Goal: Task Accomplishment & Management: Manage account settings

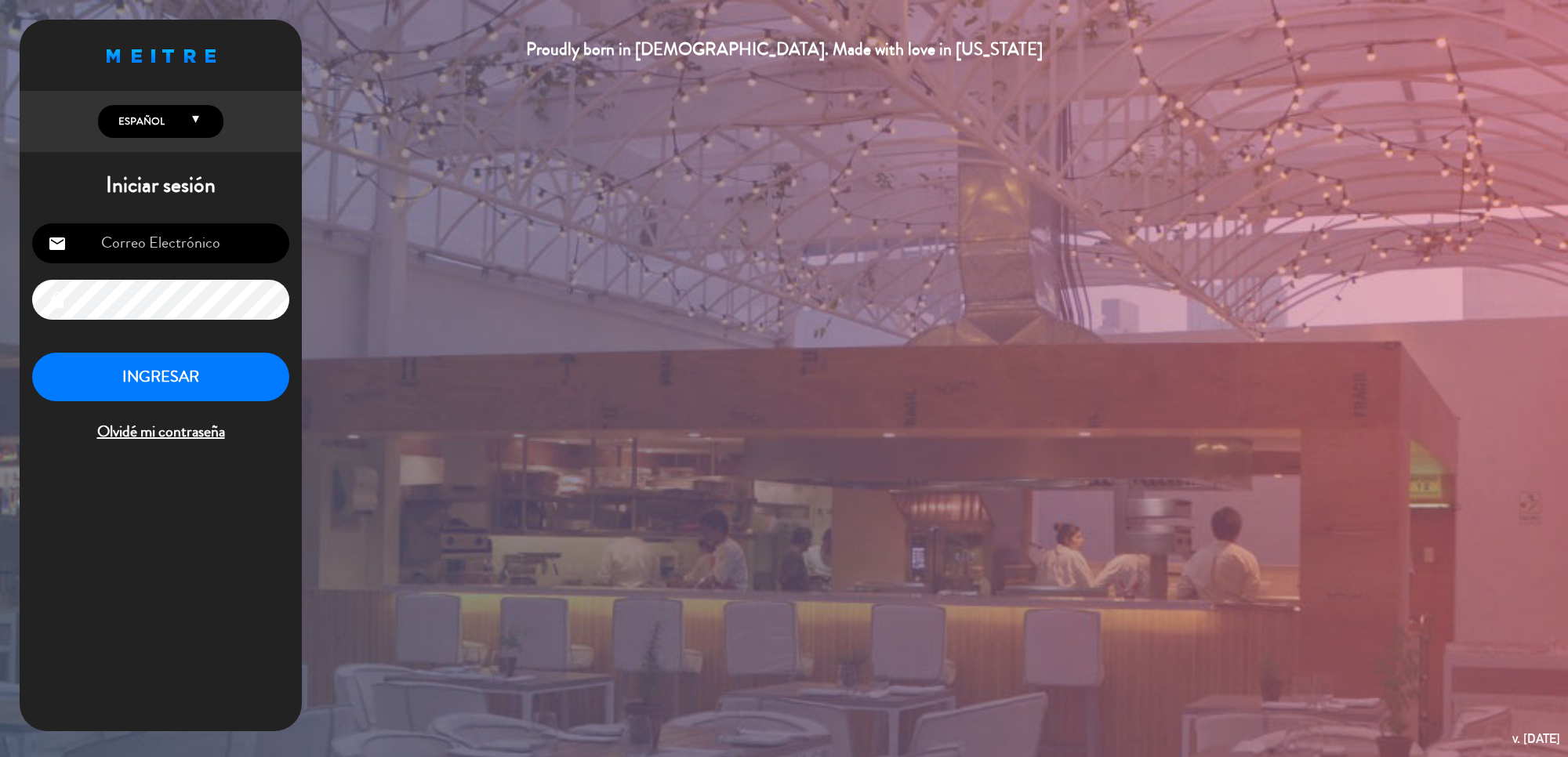
type input "[EMAIL_ADDRESS][DOMAIN_NAME]"
drag, startPoint x: 112, startPoint y: 373, endPoint x: 91, endPoint y: 361, distance: 24.2
click at [112, 372] on button "INGRESAR" at bounding box center [161, 377] width 257 height 49
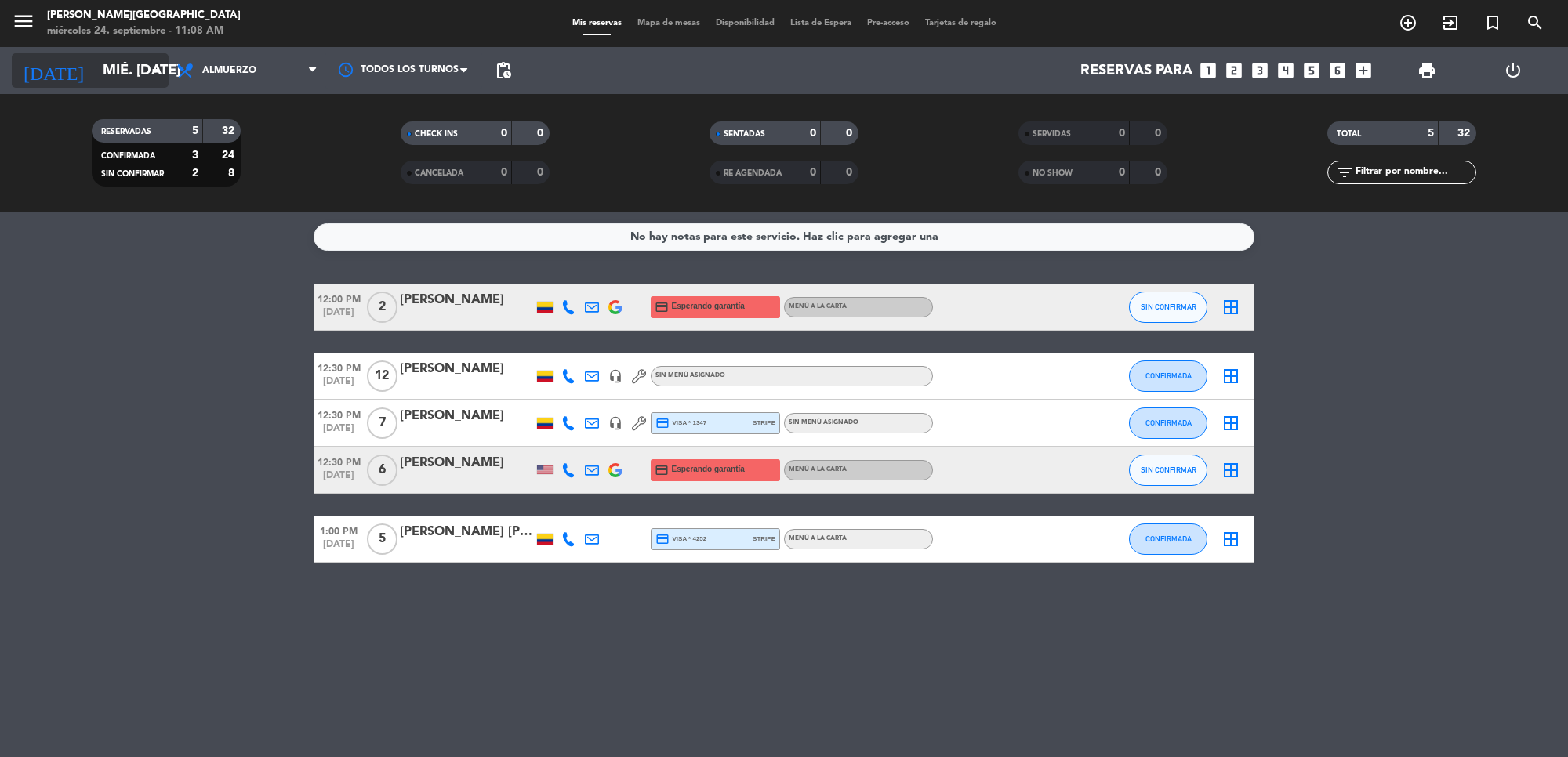
click at [111, 61] on input "mié. [DATE]" at bounding box center [187, 70] width 185 height 33
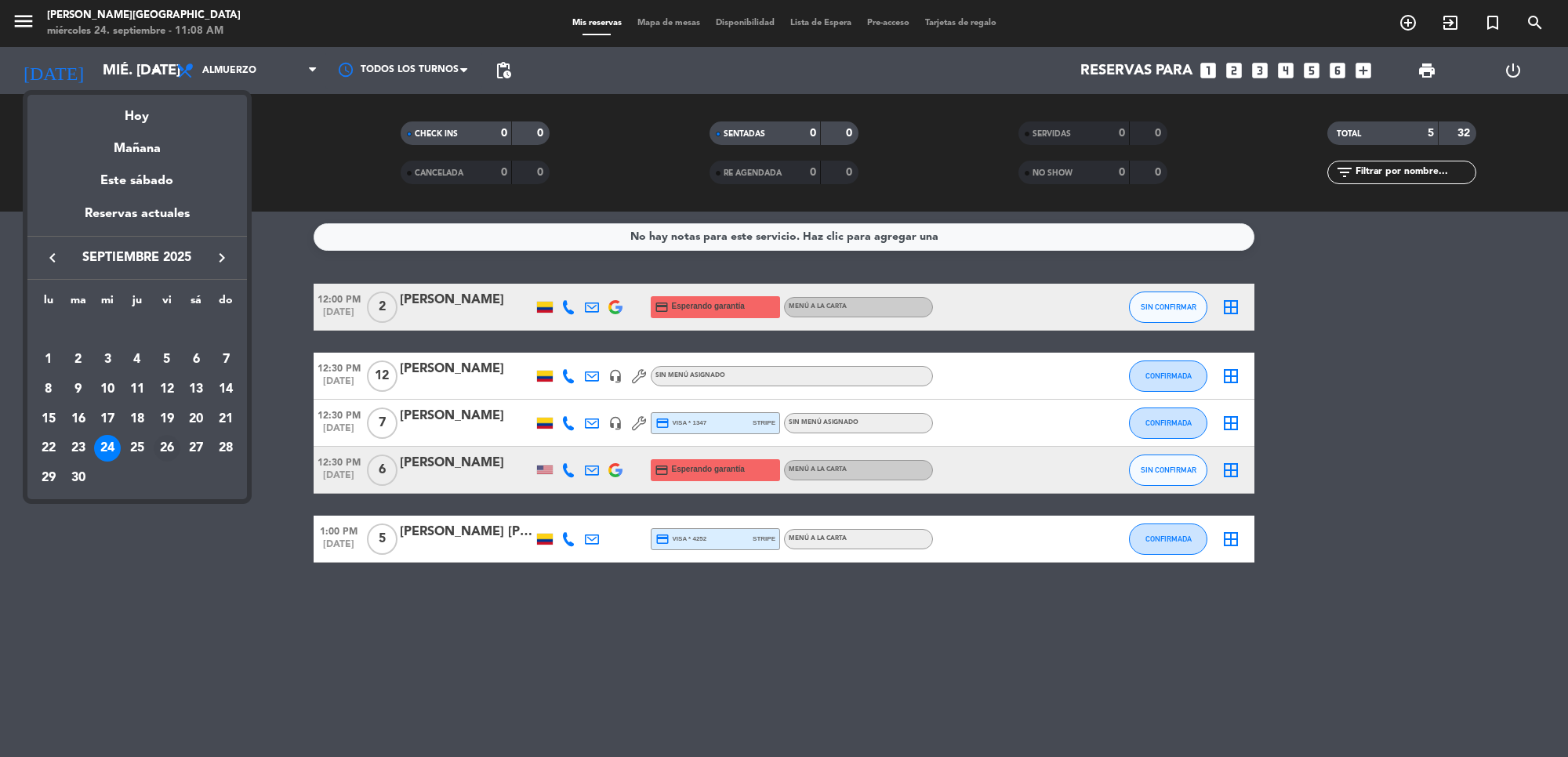
click at [159, 449] on div "26" at bounding box center [166, 448] width 27 height 27
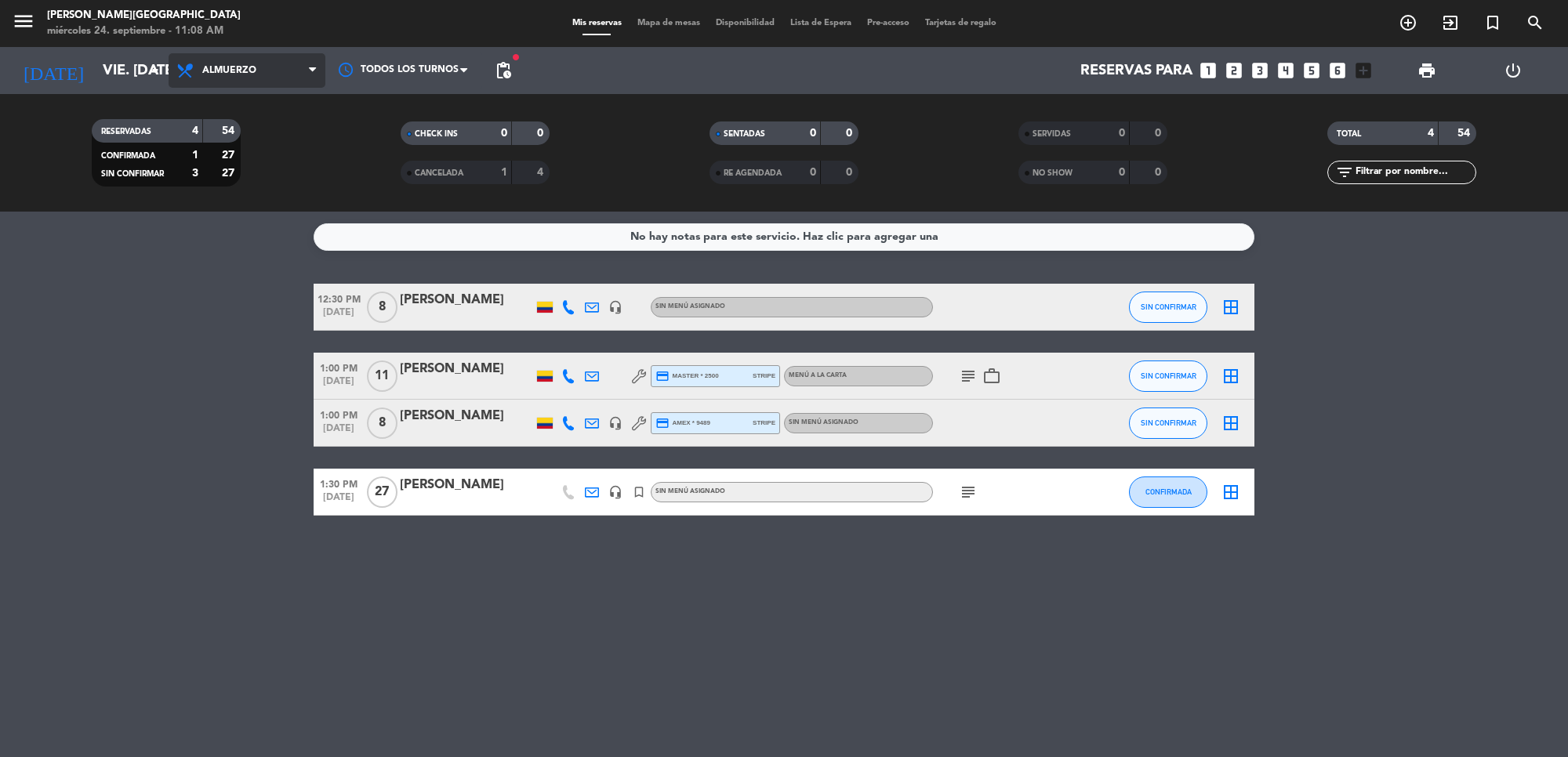
click at [279, 57] on span "Almuerzo" at bounding box center [247, 70] width 157 height 35
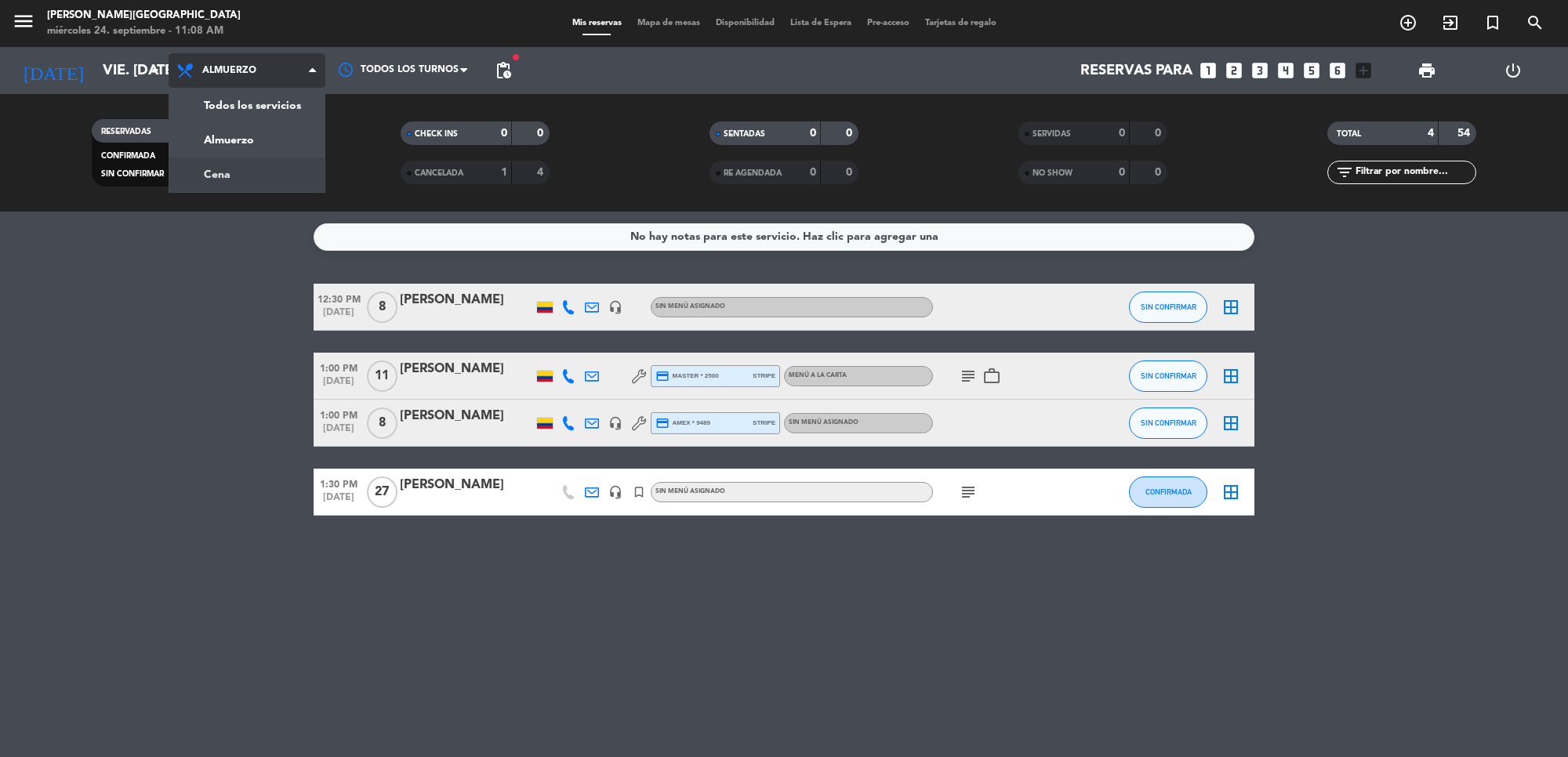
click at [270, 167] on div "menu [PERSON_NAME] miércoles 24. septiembre - 11:08 AM Mis reservas Mapa de mes…" at bounding box center [784, 106] width 1568 height 211
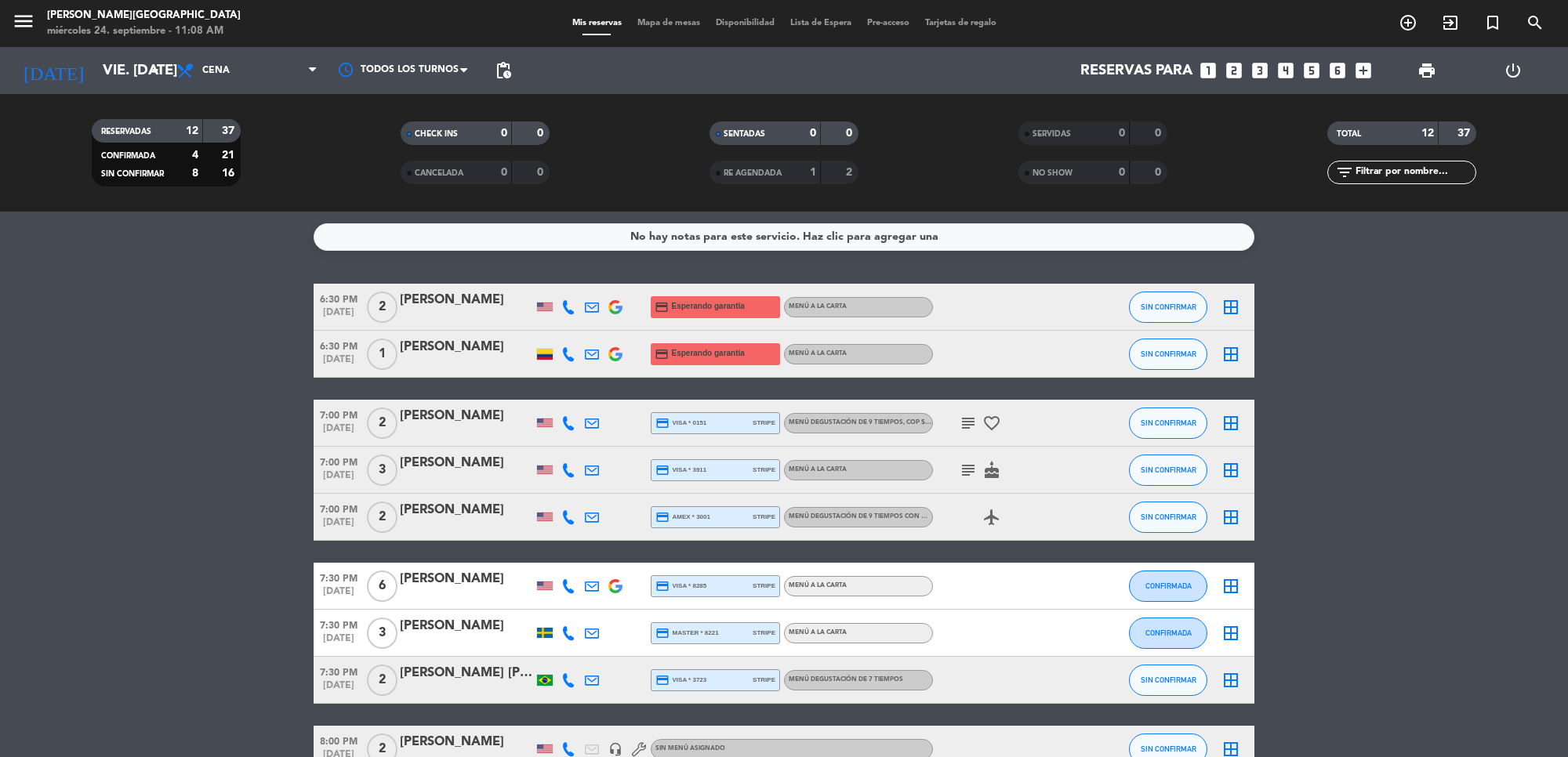
scroll to position [196, 0]
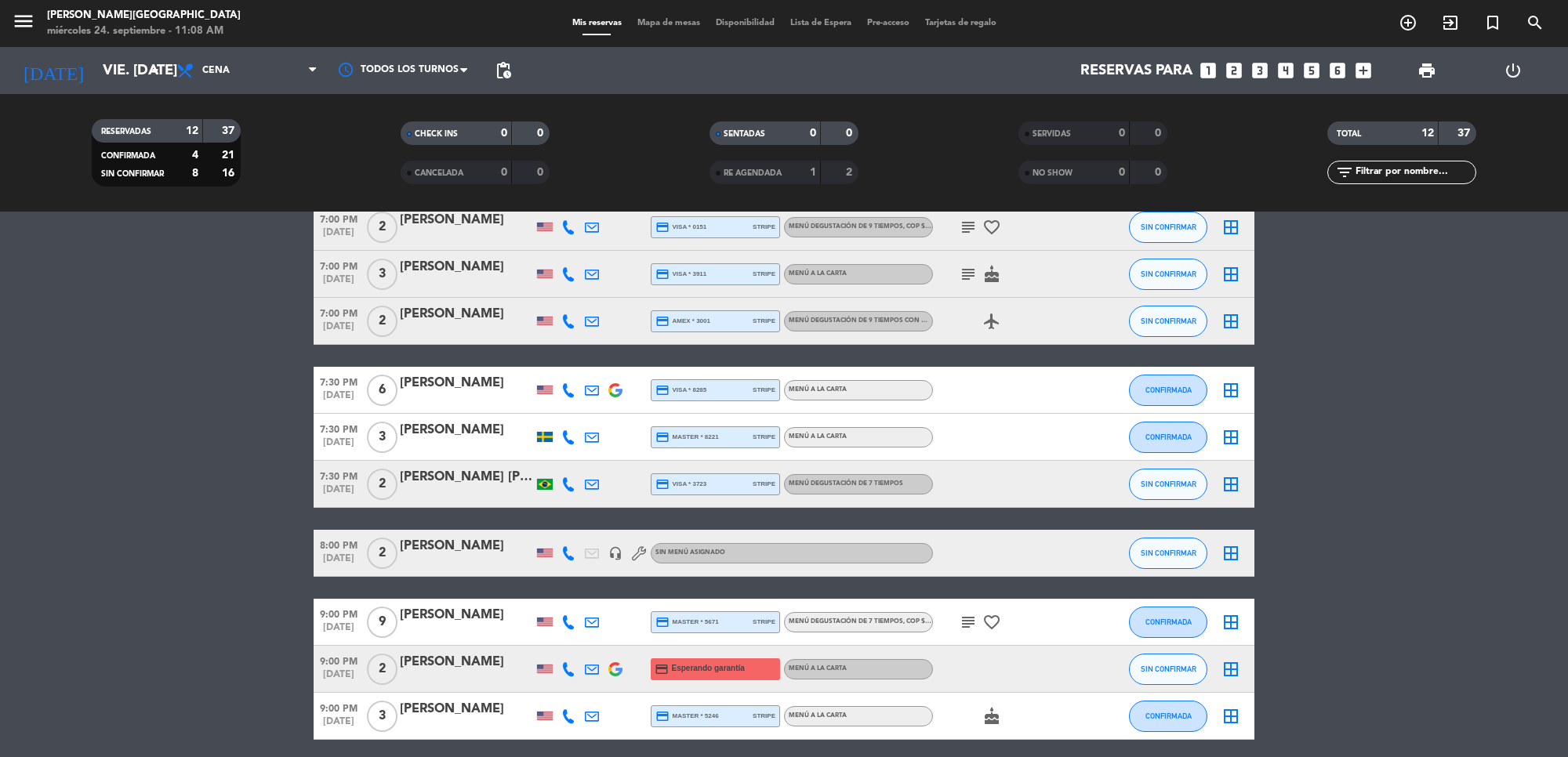
click at [451, 546] on div "[PERSON_NAME]" at bounding box center [466, 546] width 133 height 20
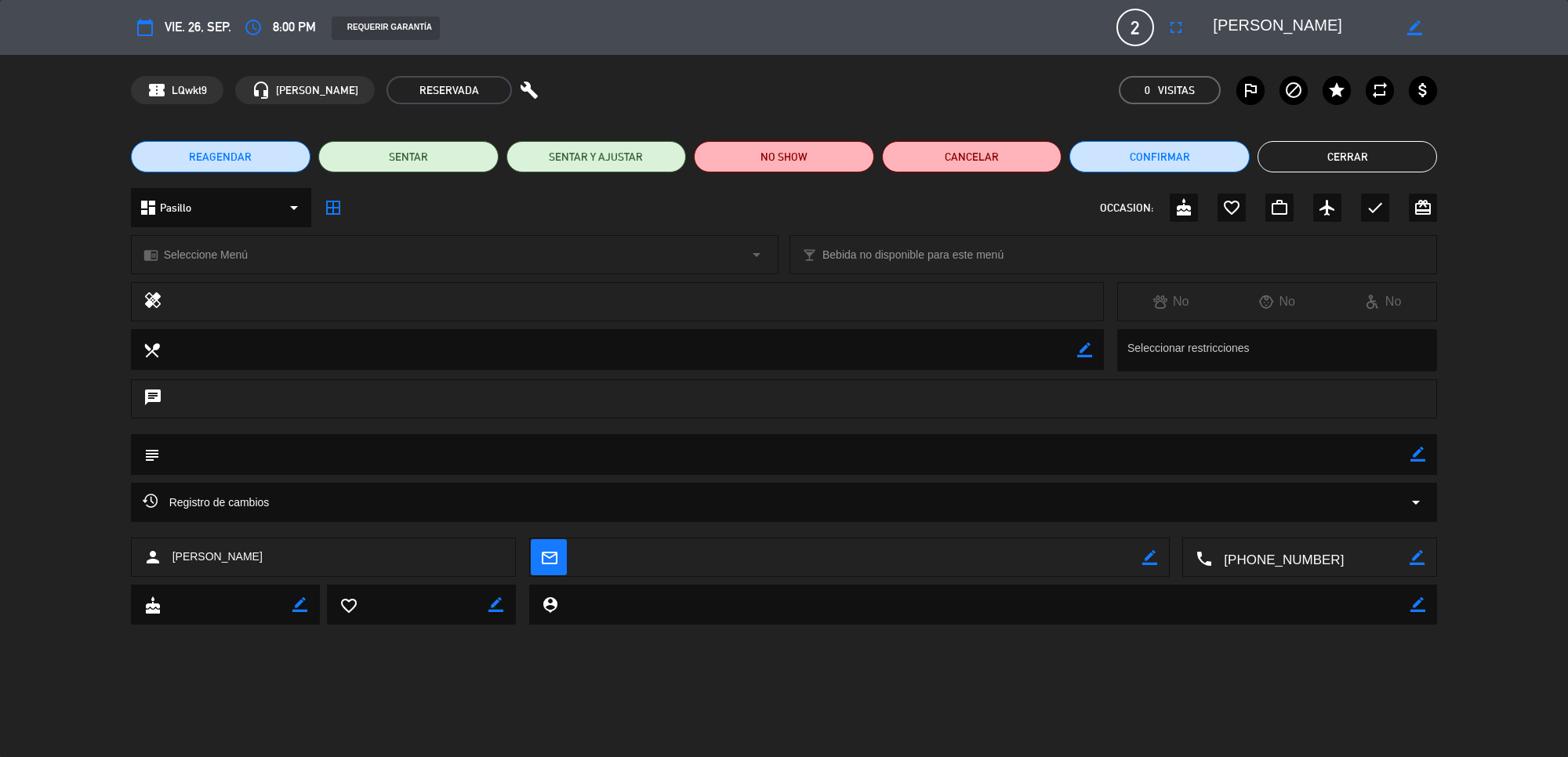
click at [1411, 32] on icon "border_color" at bounding box center [1415, 27] width 15 height 15
click at [245, 27] on icon "access_time" at bounding box center [253, 27] width 19 height 19
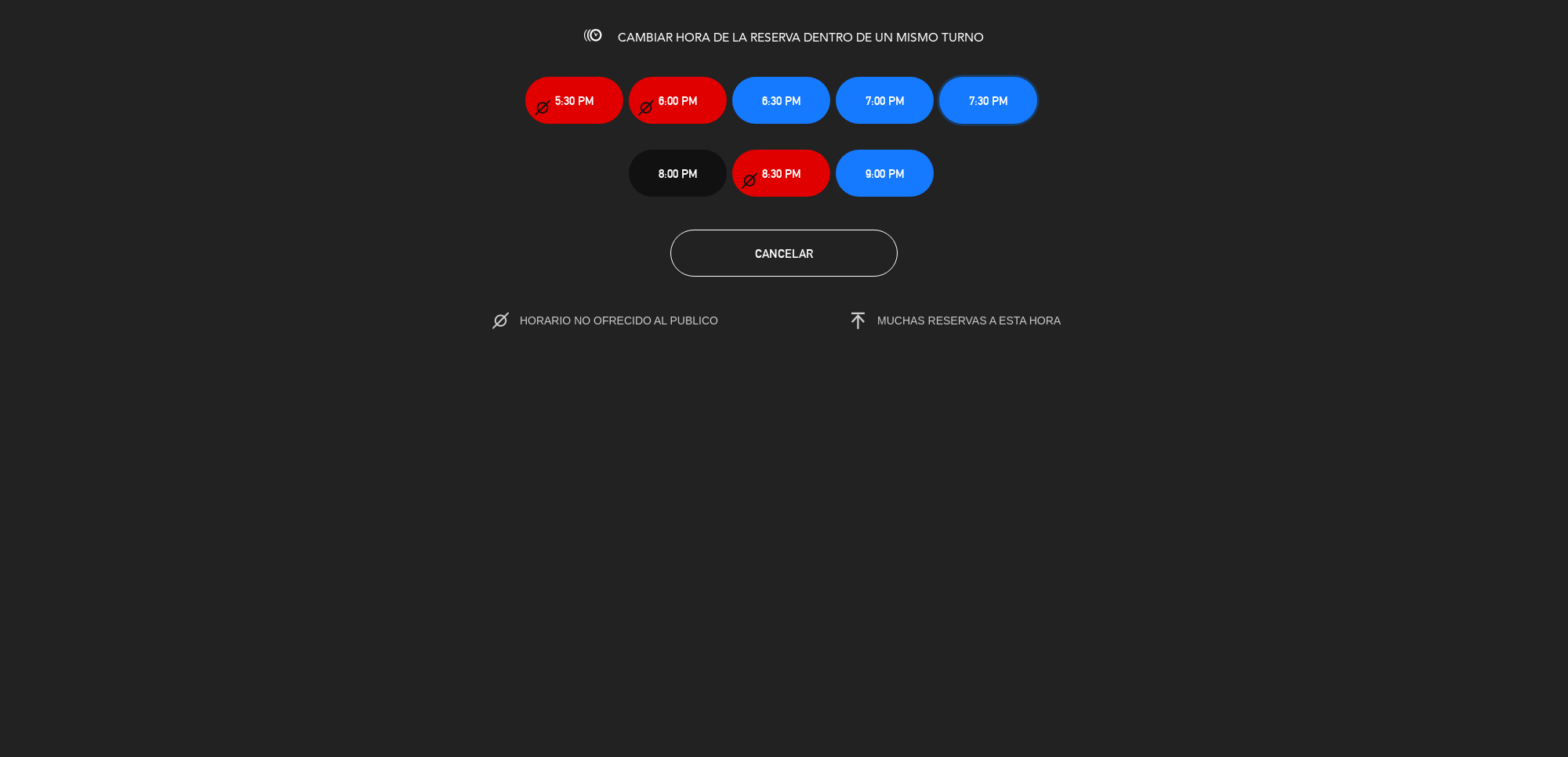
click at [992, 100] on span "7:30 PM" at bounding box center [988, 101] width 40 height 18
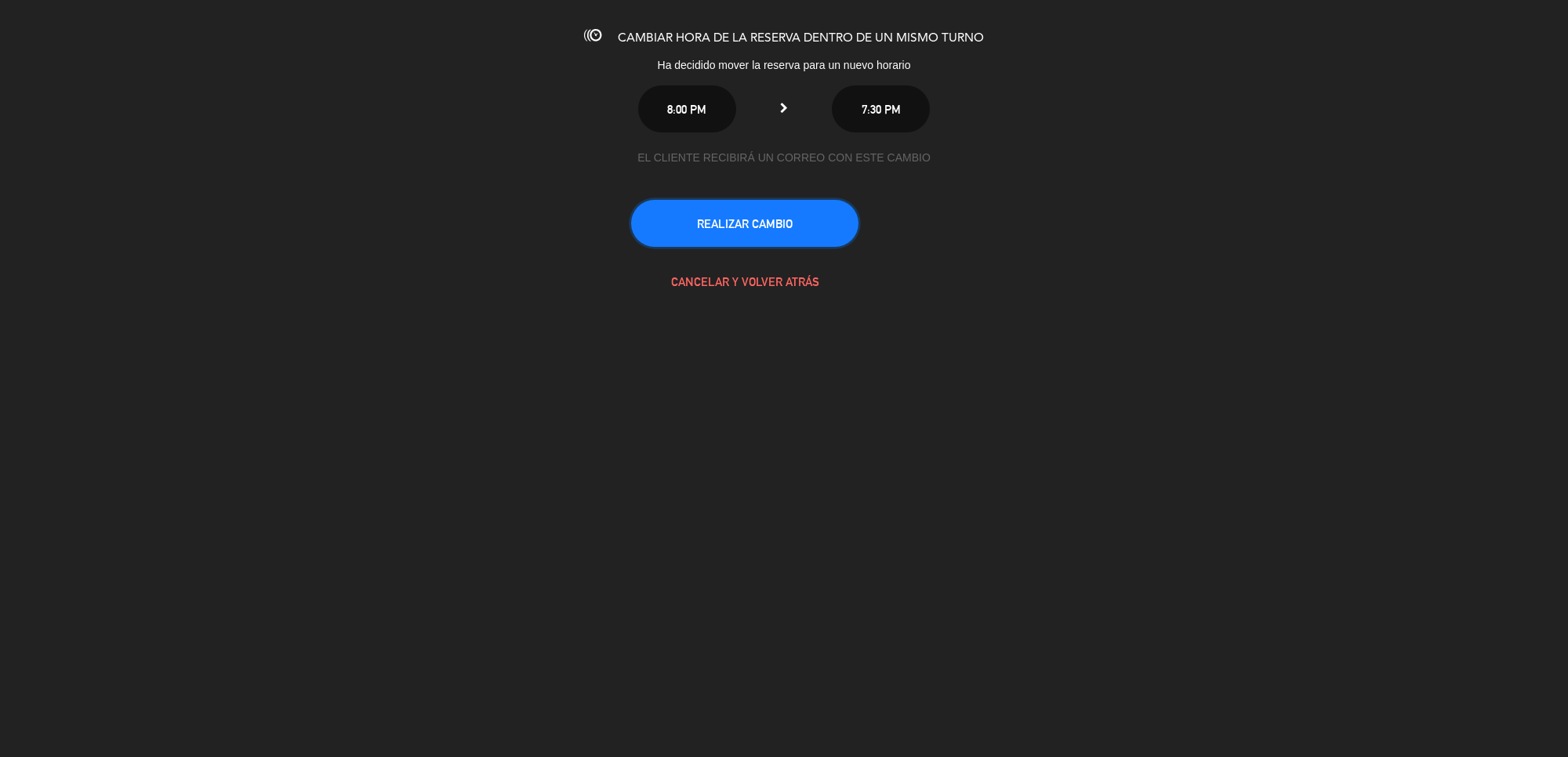
click at [702, 220] on button "REALIZAR CAMBIO" at bounding box center [745, 224] width 228 height 47
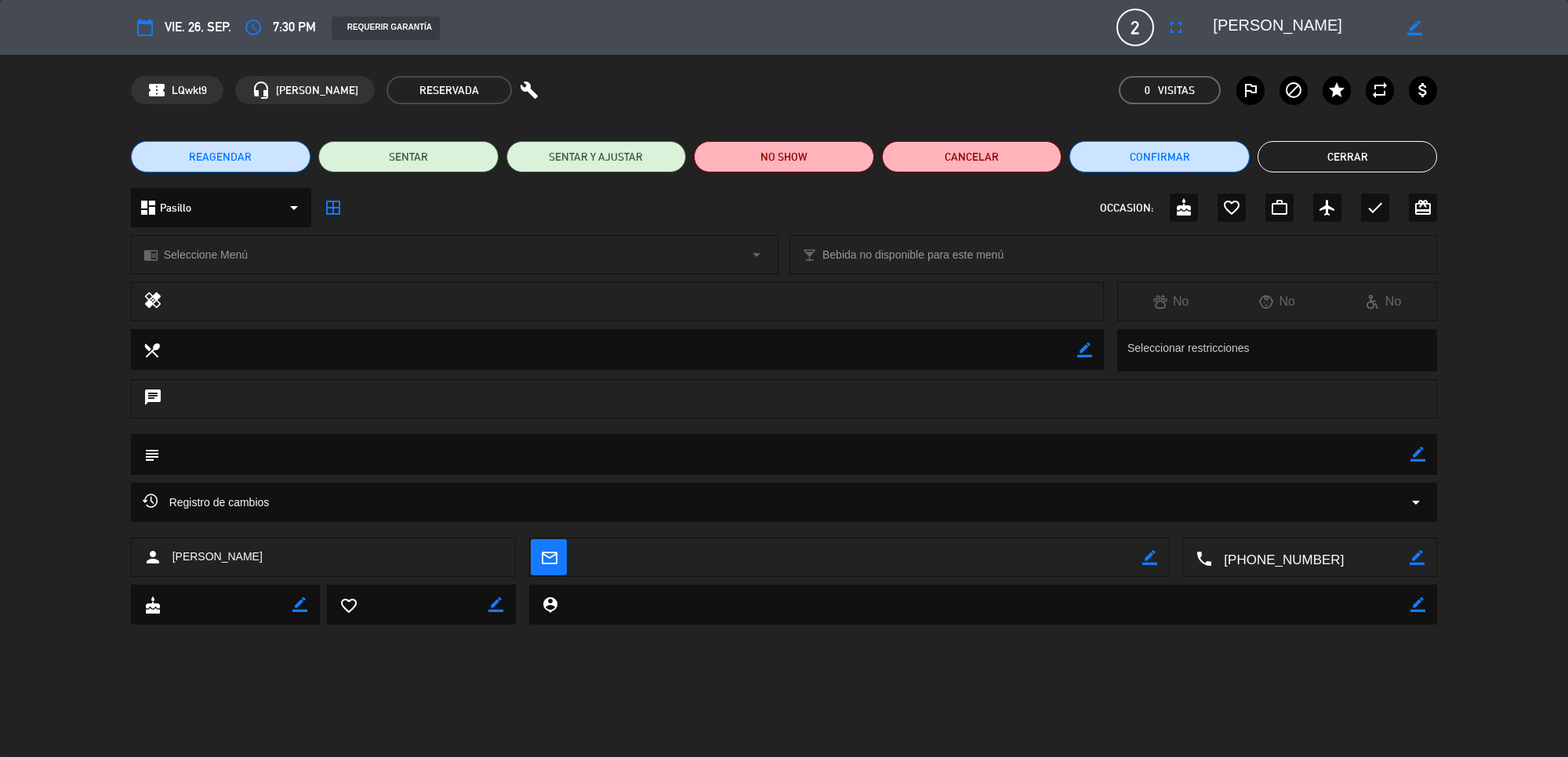
click at [1348, 148] on button "Cerrar" at bounding box center [1347, 157] width 180 height 31
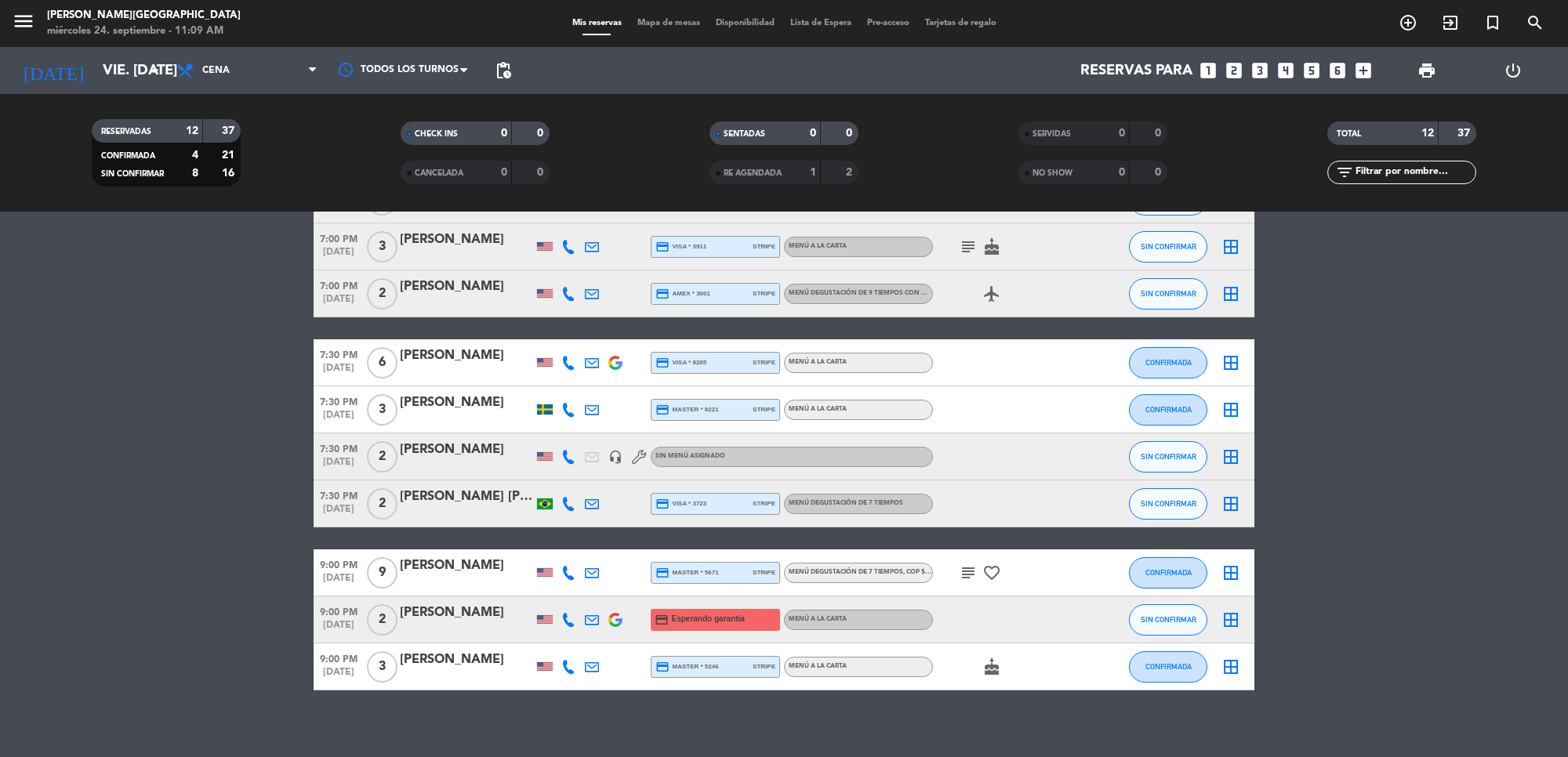
scroll to position [235, 0]
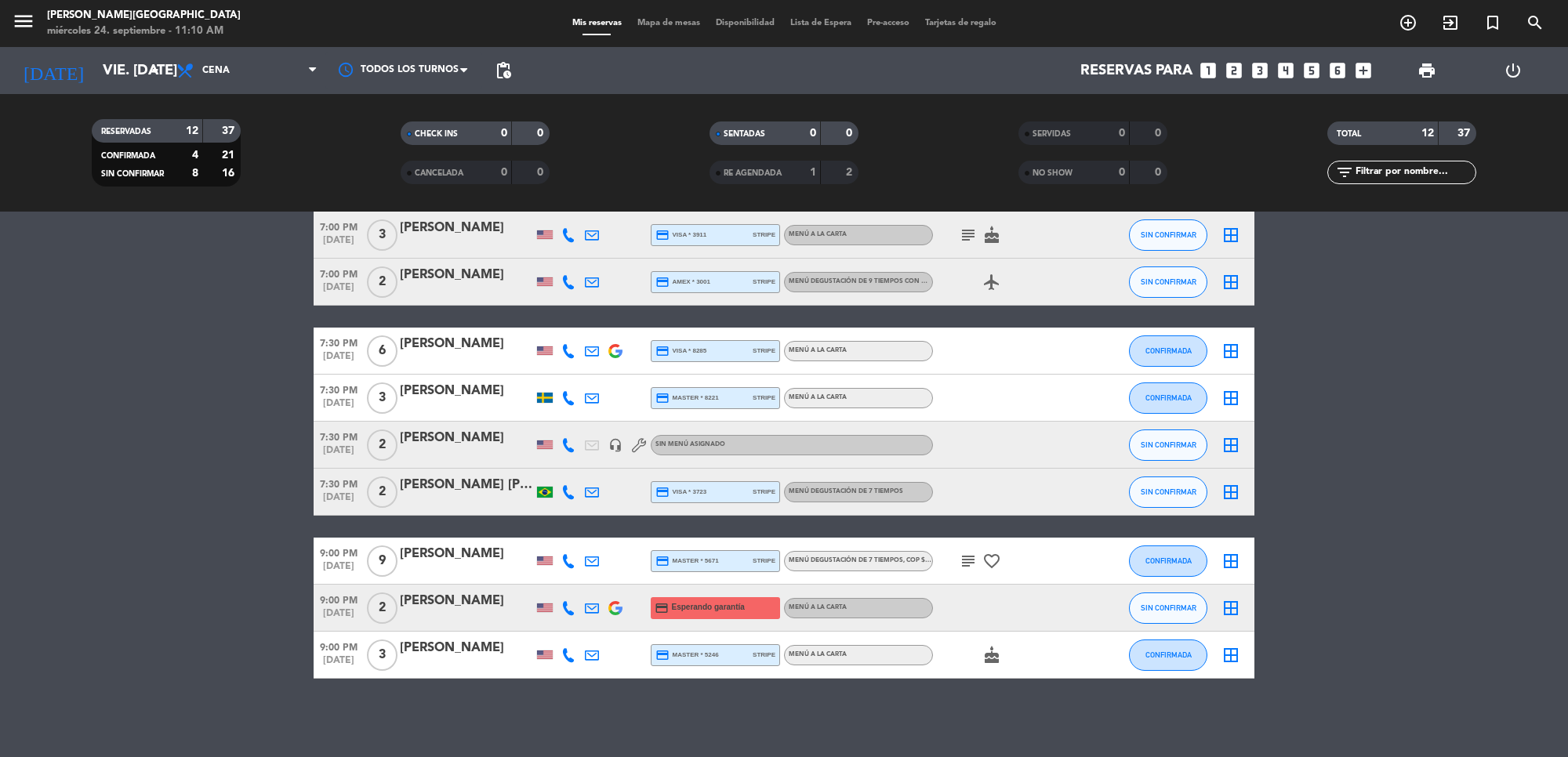
click at [81, 52] on div "[DATE] vie. [DATE] arrow_drop_down" at bounding box center [90, 70] width 157 height 47
click at [94, 70] on input "vie. [DATE]" at bounding box center [187, 70] width 185 height 33
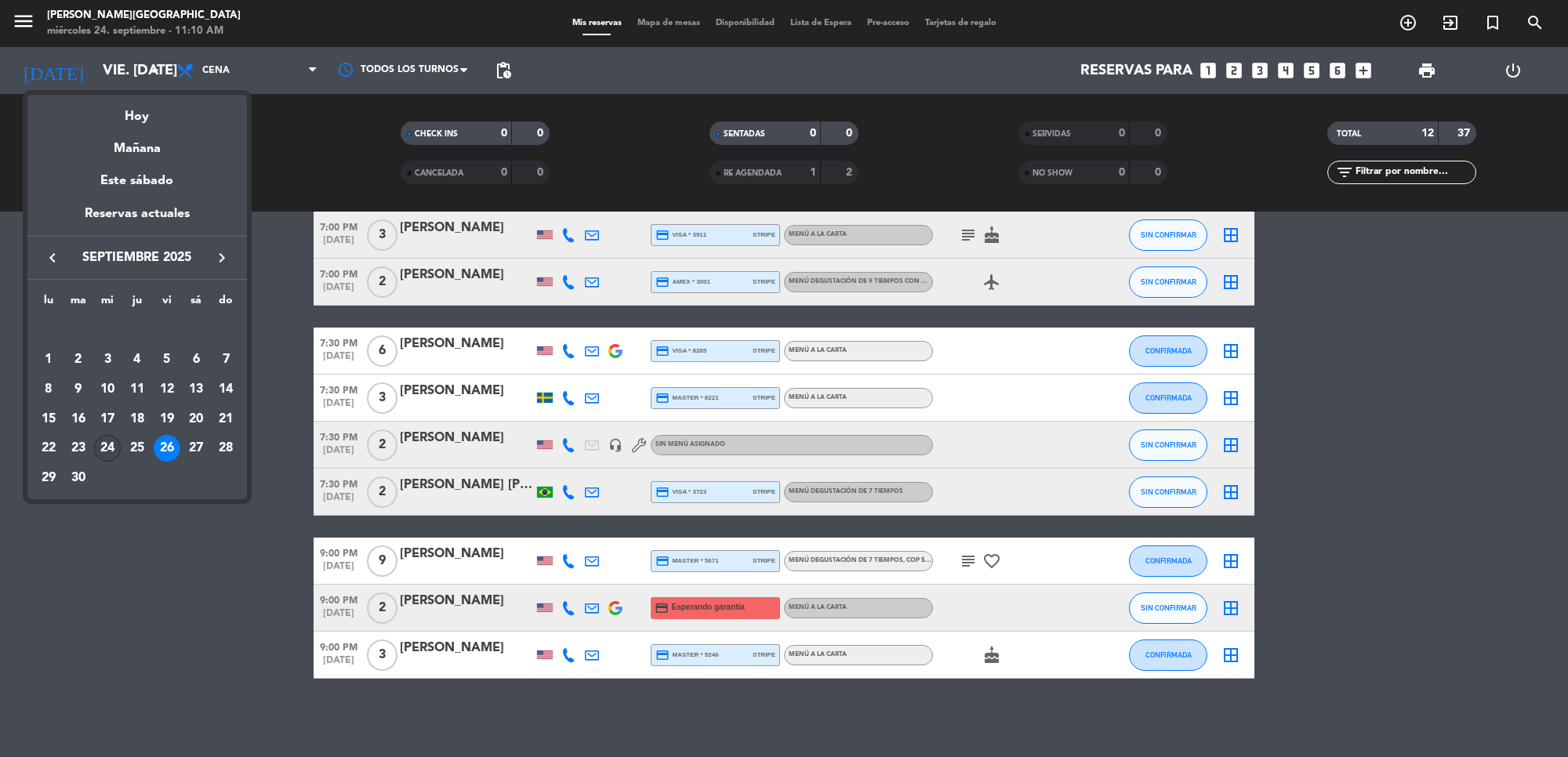
click at [99, 449] on div "24" at bounding box center [107, 448] width 27 height 27
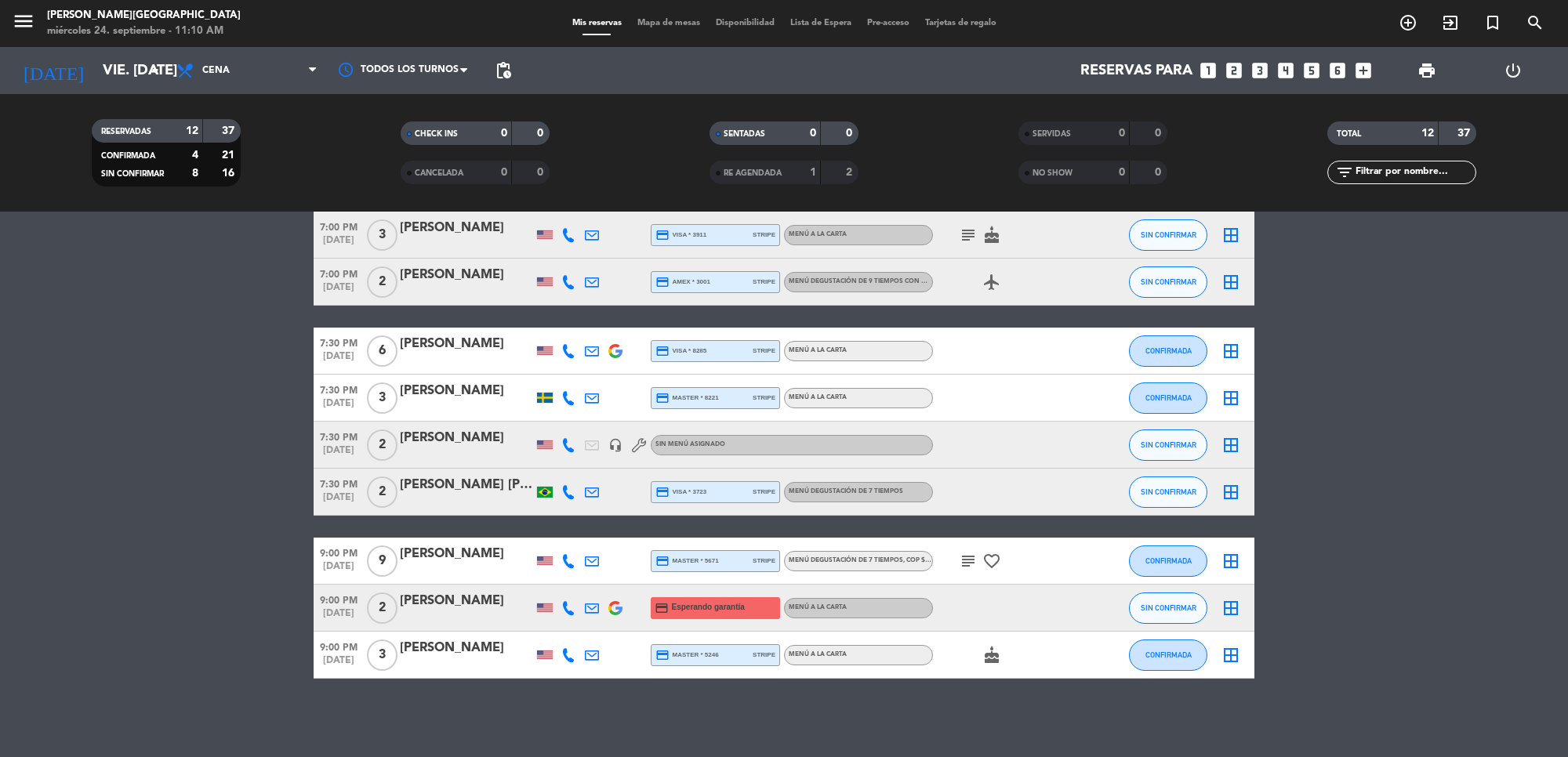
type input "mié. [DATE]"
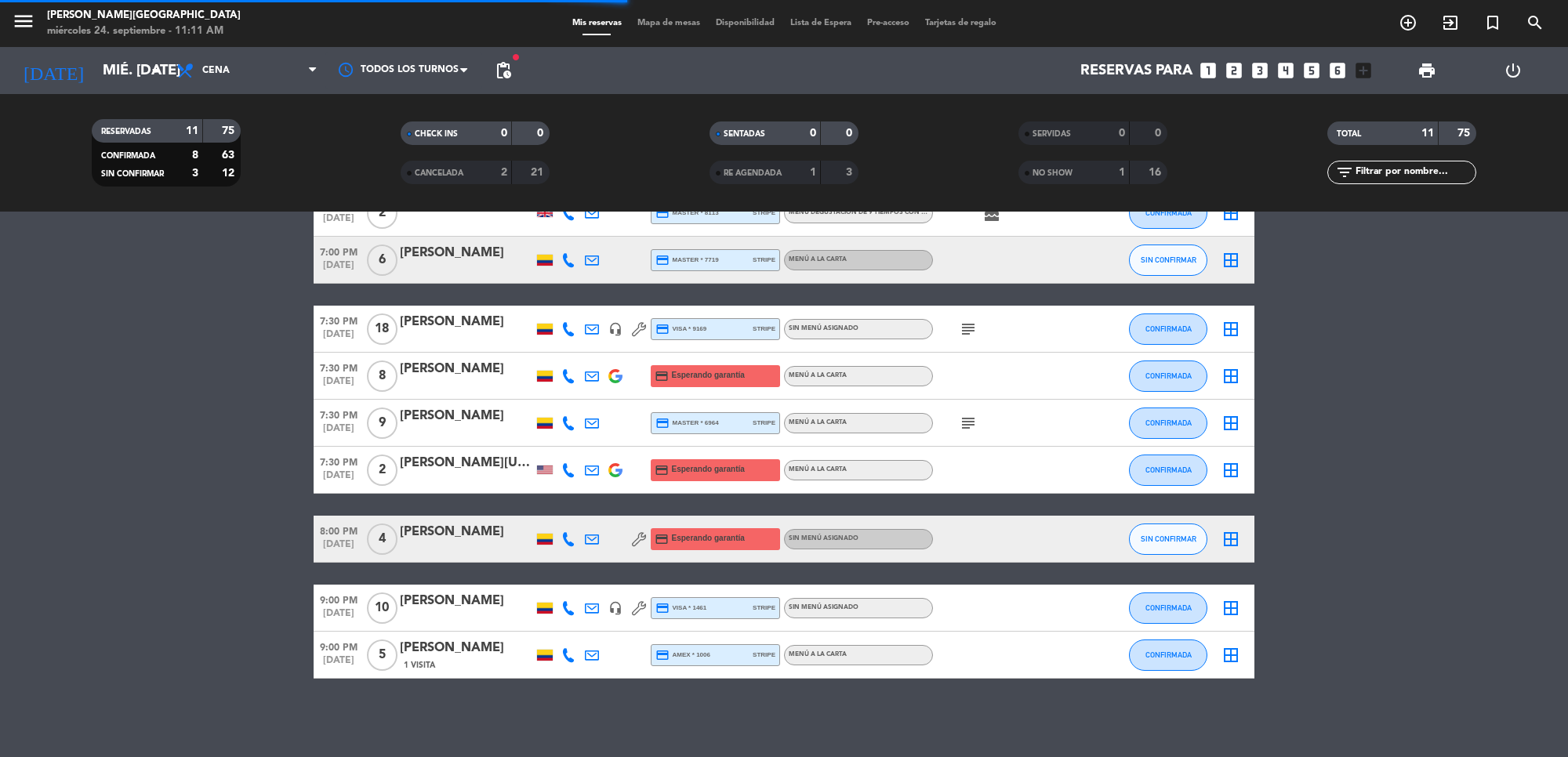
scroll to position [188, 0]
click at [483, 641] on div "[PERSON_NAME]" at bounding box center [466, 647] width 133 height 20
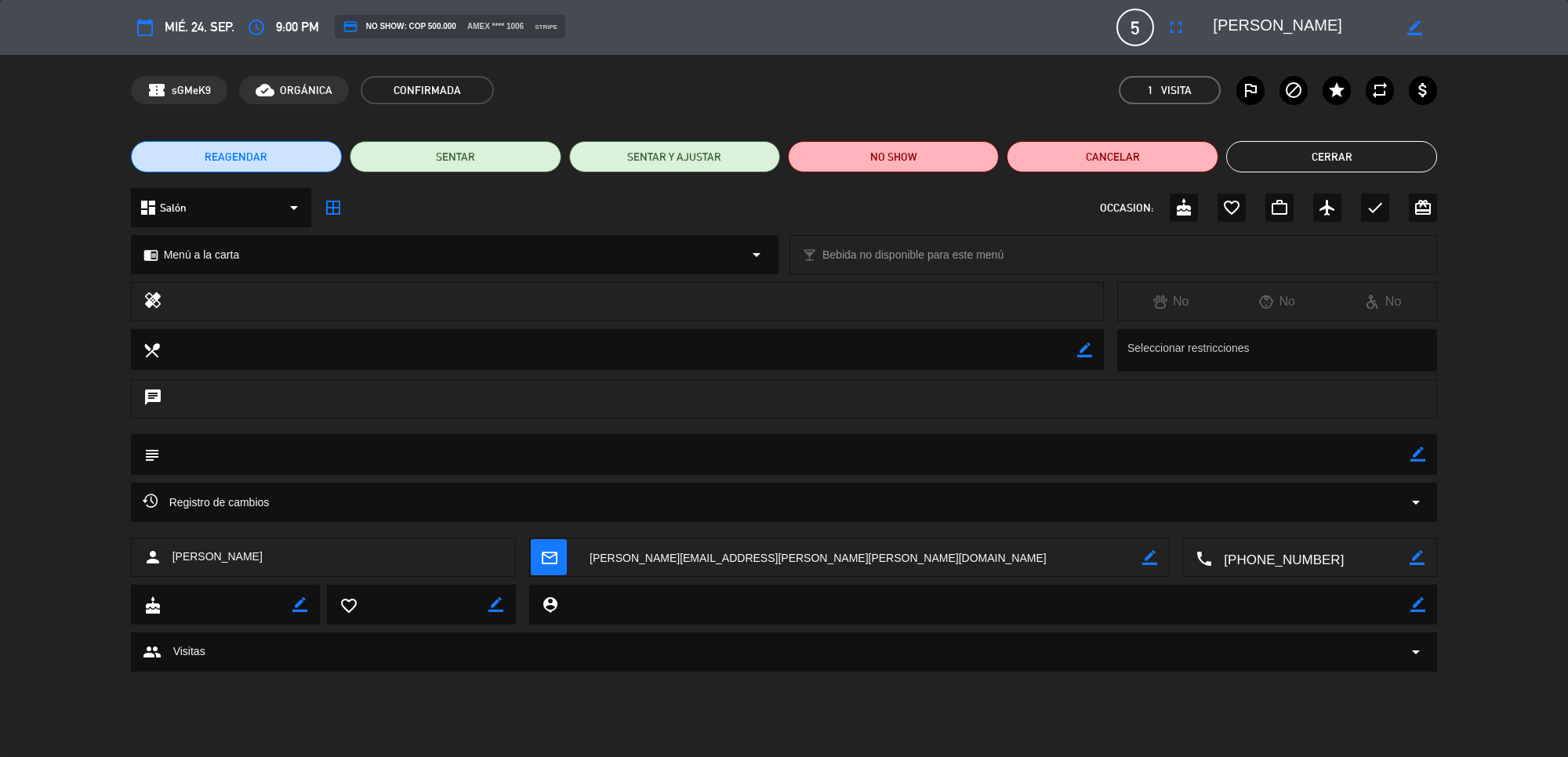
click at [1408, 37] on div "border_color" at bounding box center [1414, 27] width 44 height 28
click at [1409, 34] on icon "border_color" at bounding box center [1415, 27] width 15 height 15
click at [1180, 16] on button "fullscreen" at bounding box center [1176, 27] width 28 height 28
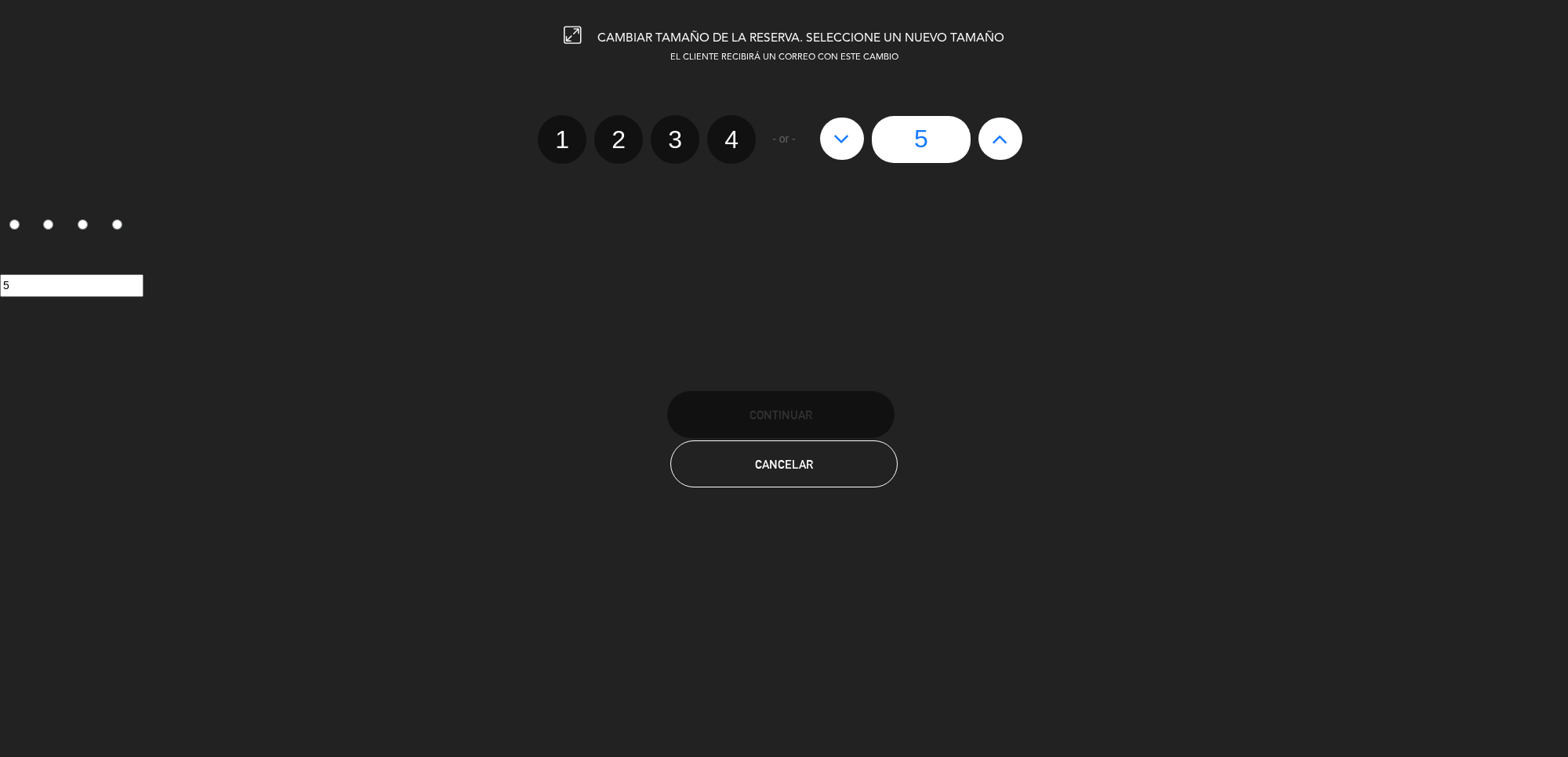
click at [1012, 128] on button at bounding box center [1000, 139] width 44 height 42
type input "6"
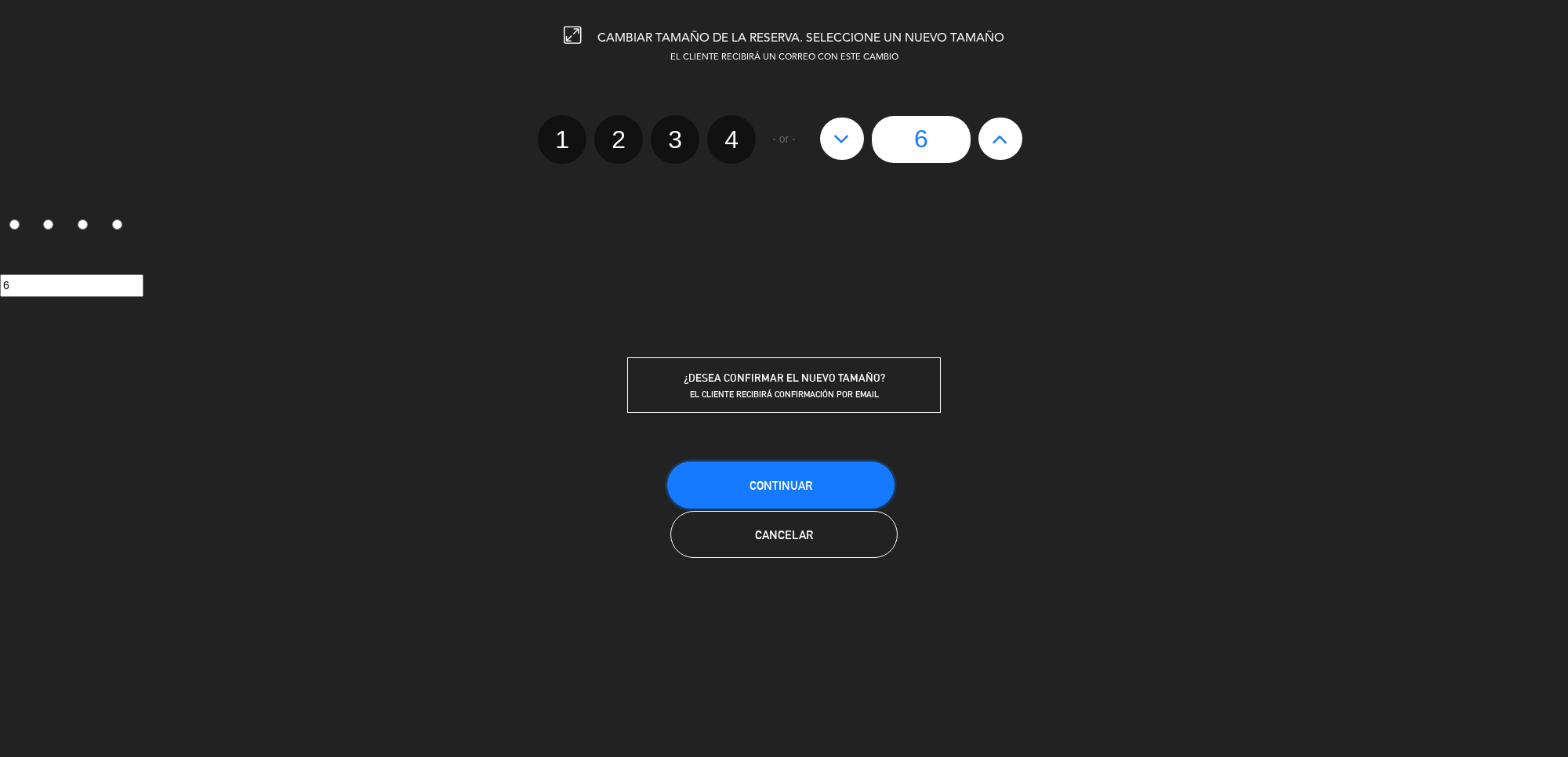
click at [803, 484] on span "Continuar" at bounding box center [781, 485] width 63 height 14
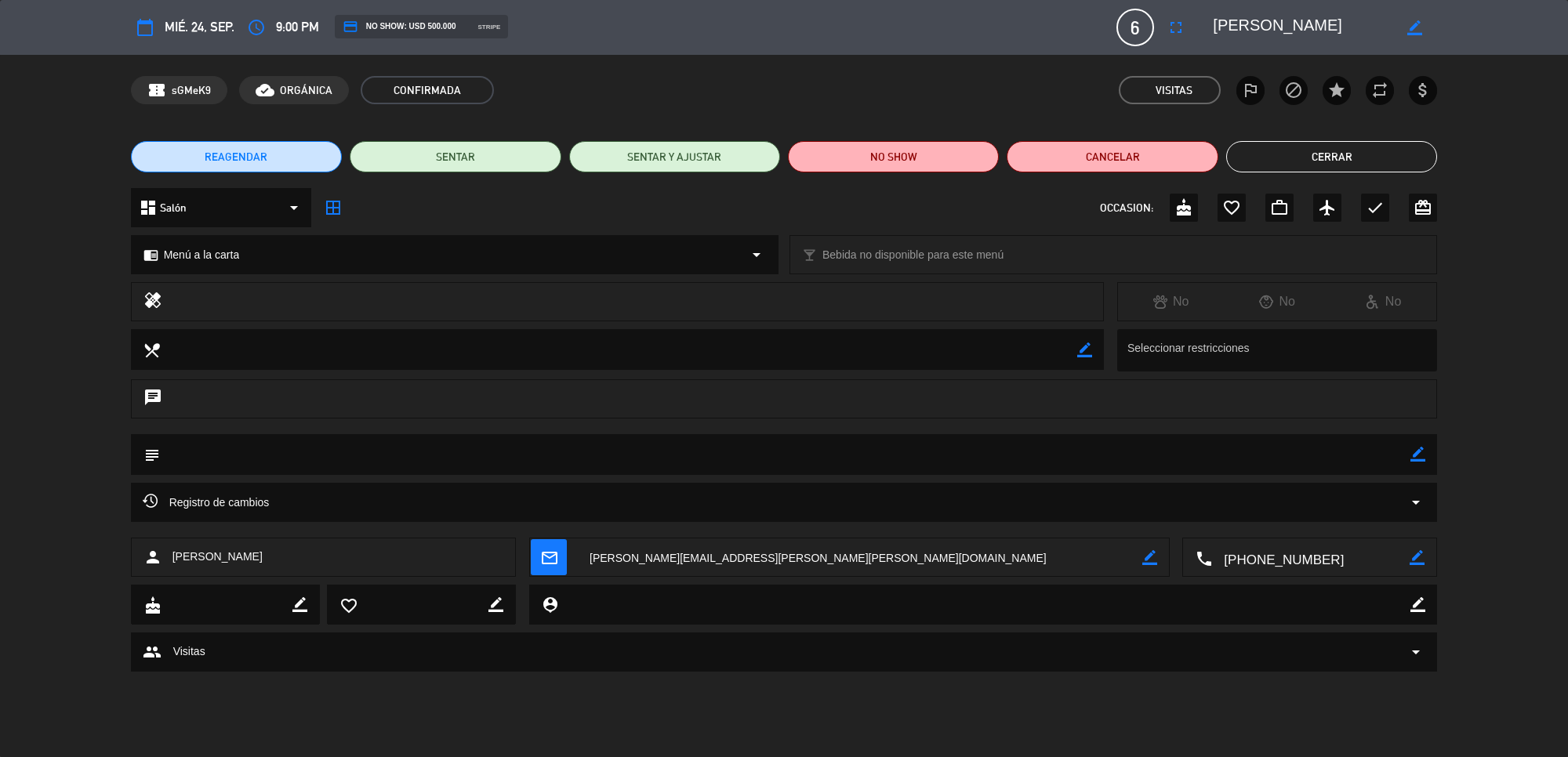
click at [1358, 169] on button "Cerrar" at bounding box center [1331, 157] width 211 height 31
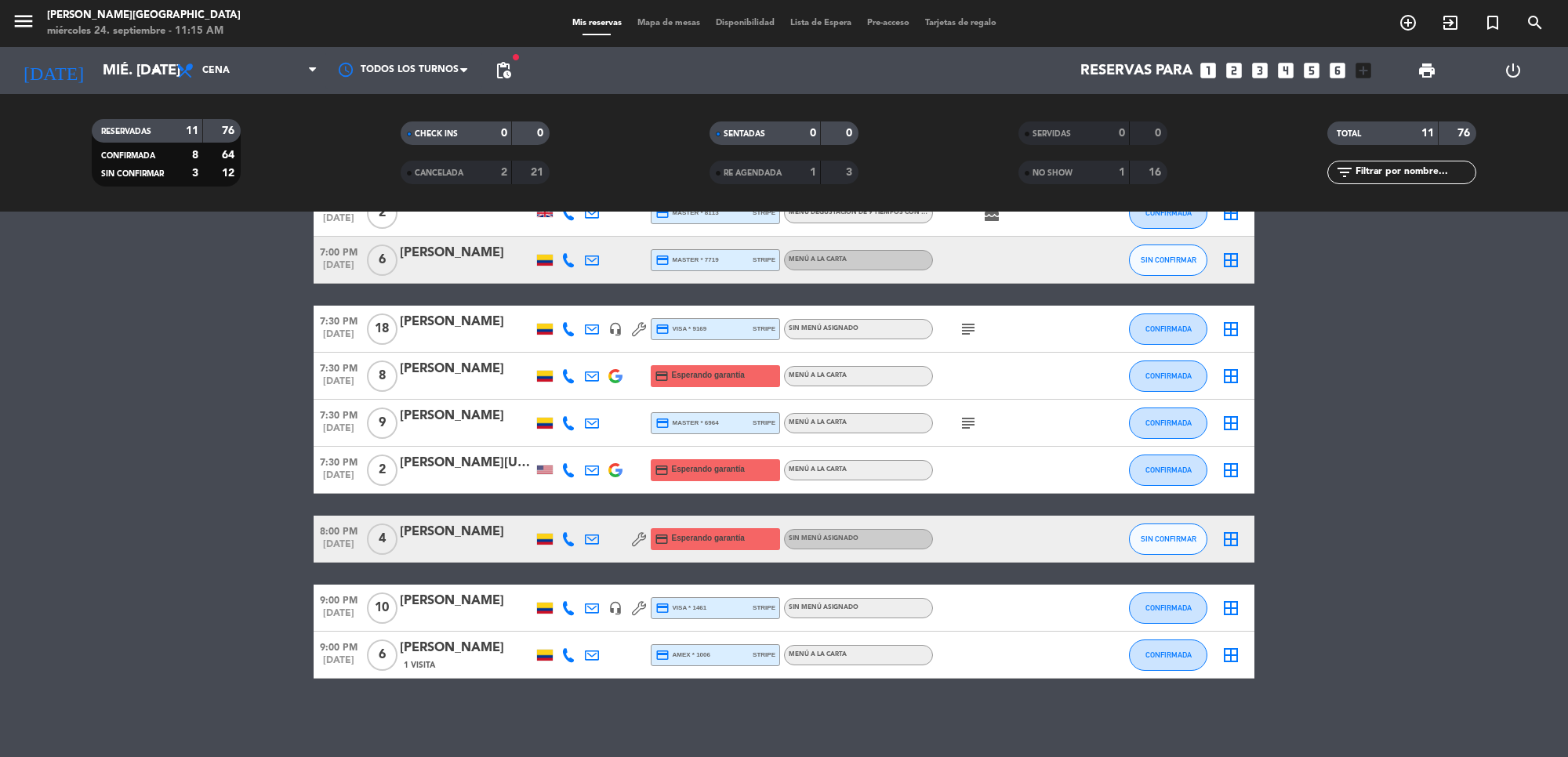
scroll to position [0, 0]
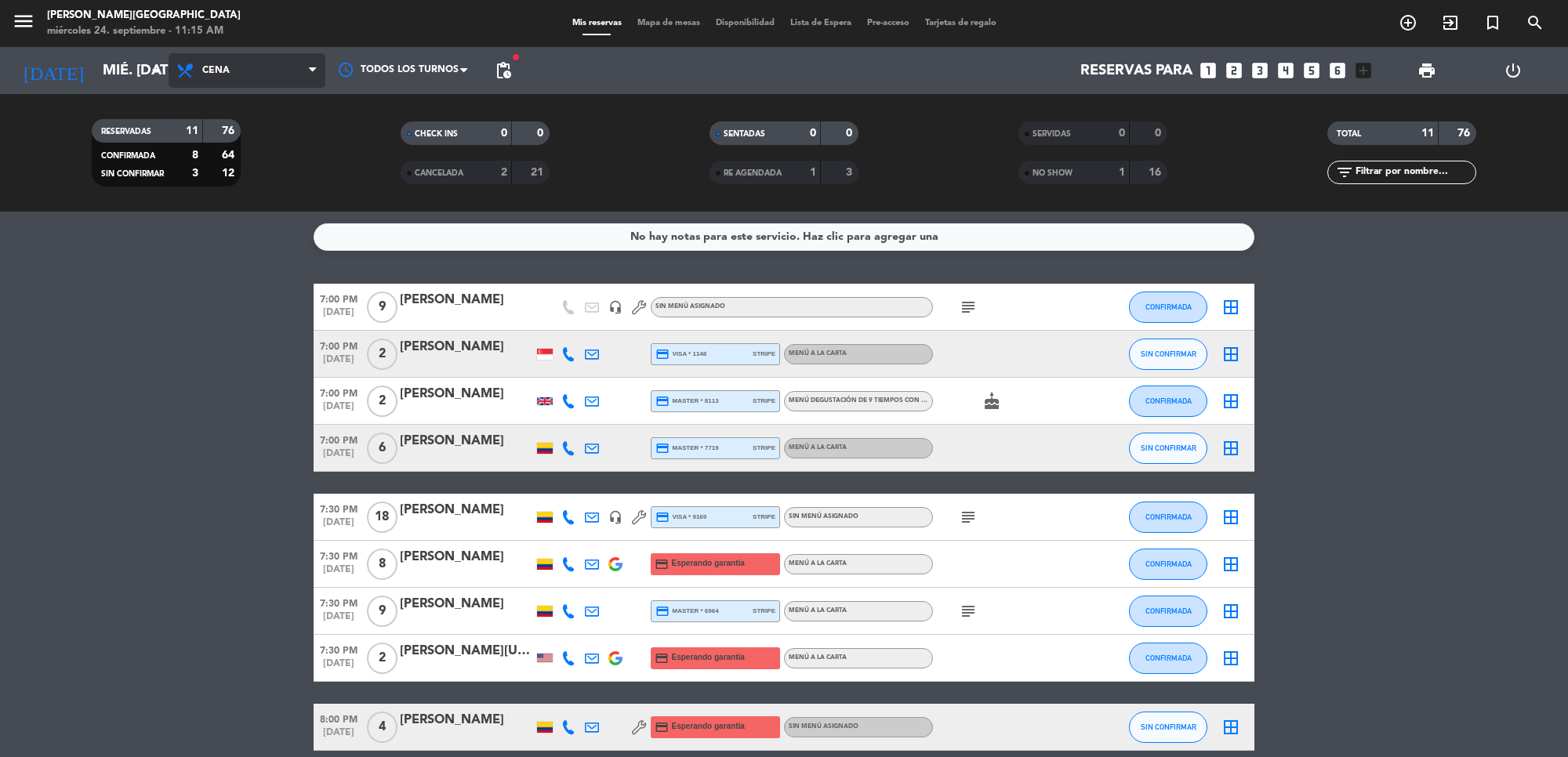
click at [199, 61] on span "Cena" at bounding box center [247, 70] width 157 height 35
click at [268, 135] on div "menu [PERSON_NAME] miércoles 24. septiembre - 11:15 AM Mis reservas Mapa de mes…" at bounding box center [784, 106] width 1568 height 211
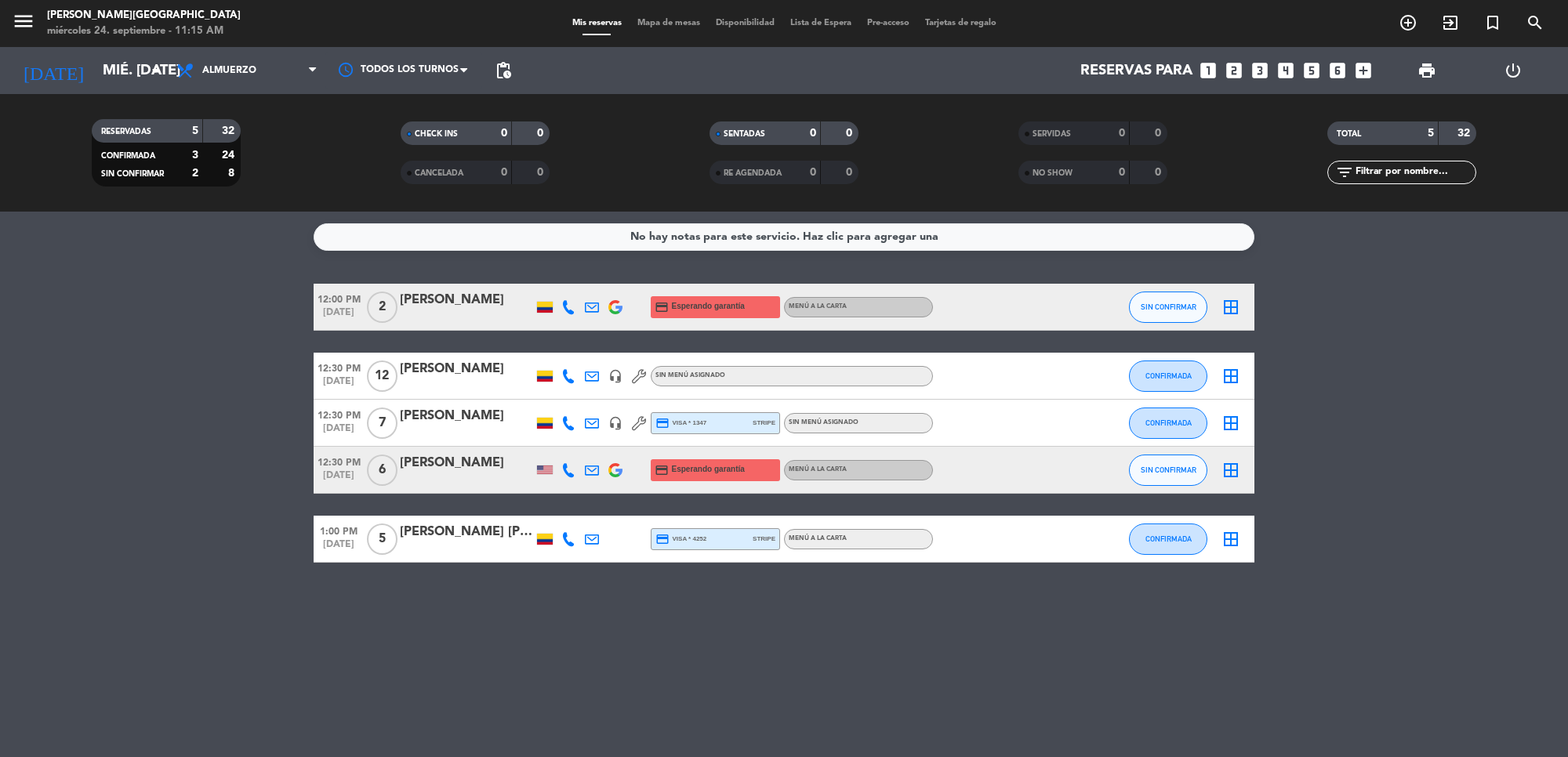
click at [421, 416] on div "[PERSON_NAME]" at bounding box center [466, 416] width 133 height 20
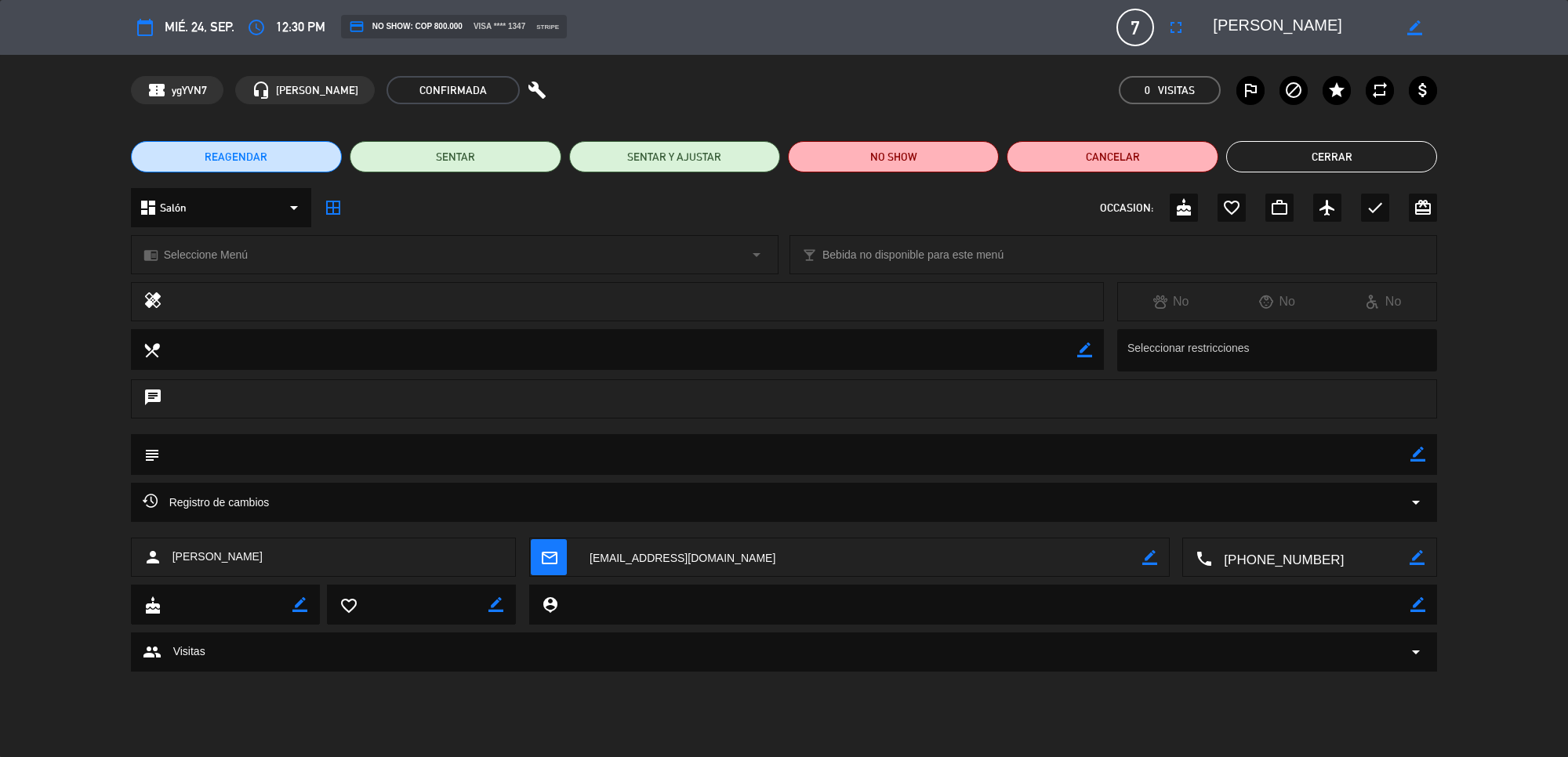
click at [1410, 36] on div "border_color" at bounding box center [1414, 27] width 44 height 28
click at [1416, 29] on icon "border_color" at bounding box center [1415, 27] width 15 height 15
click at [1181, 31] on icon "fullscreen" at bounding box center [1176, 27] width 19 height 19
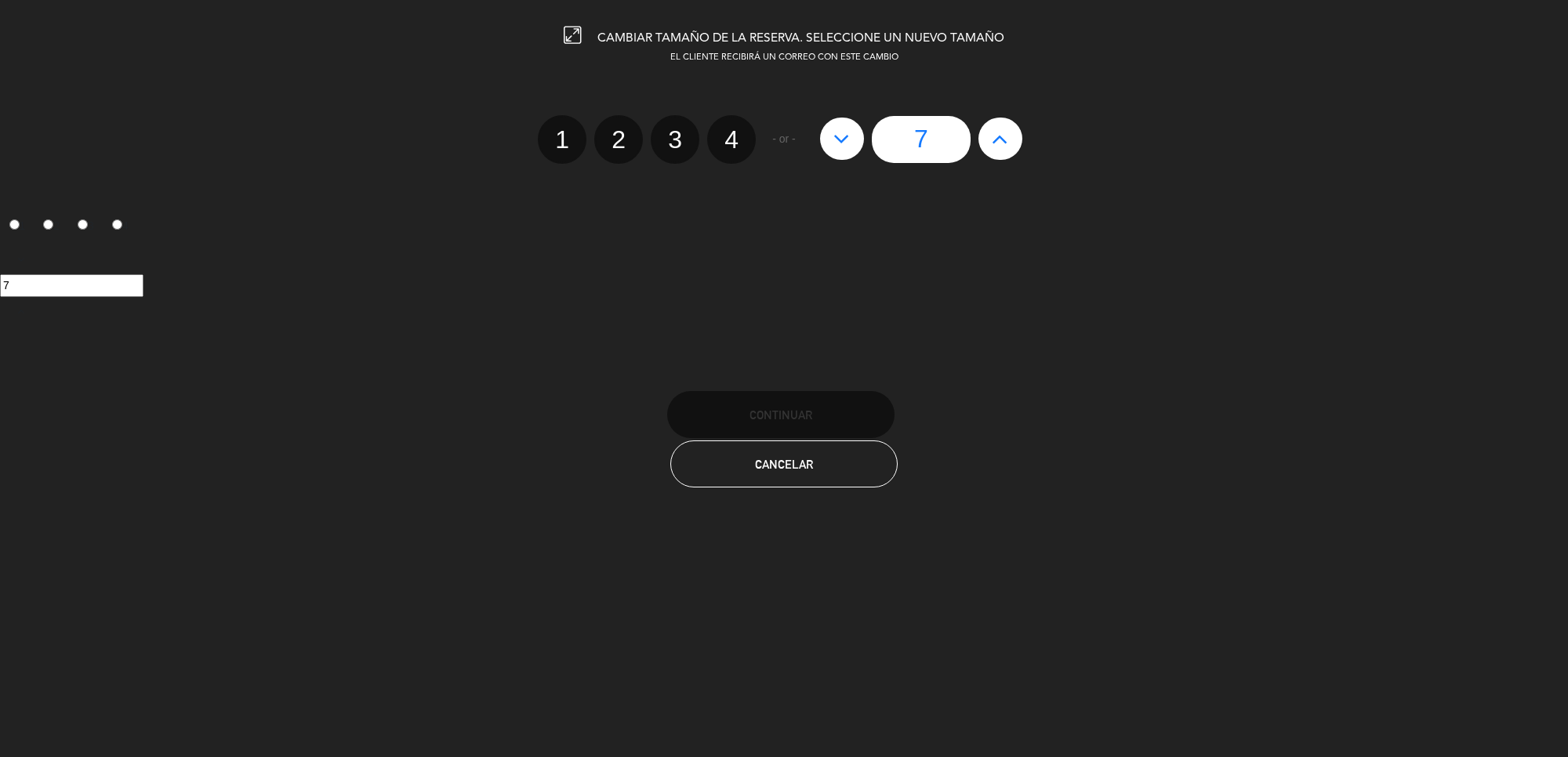
click at [1004, 137] on icon at bounding box center [1000, 138] width 16 height 25
type input "8"
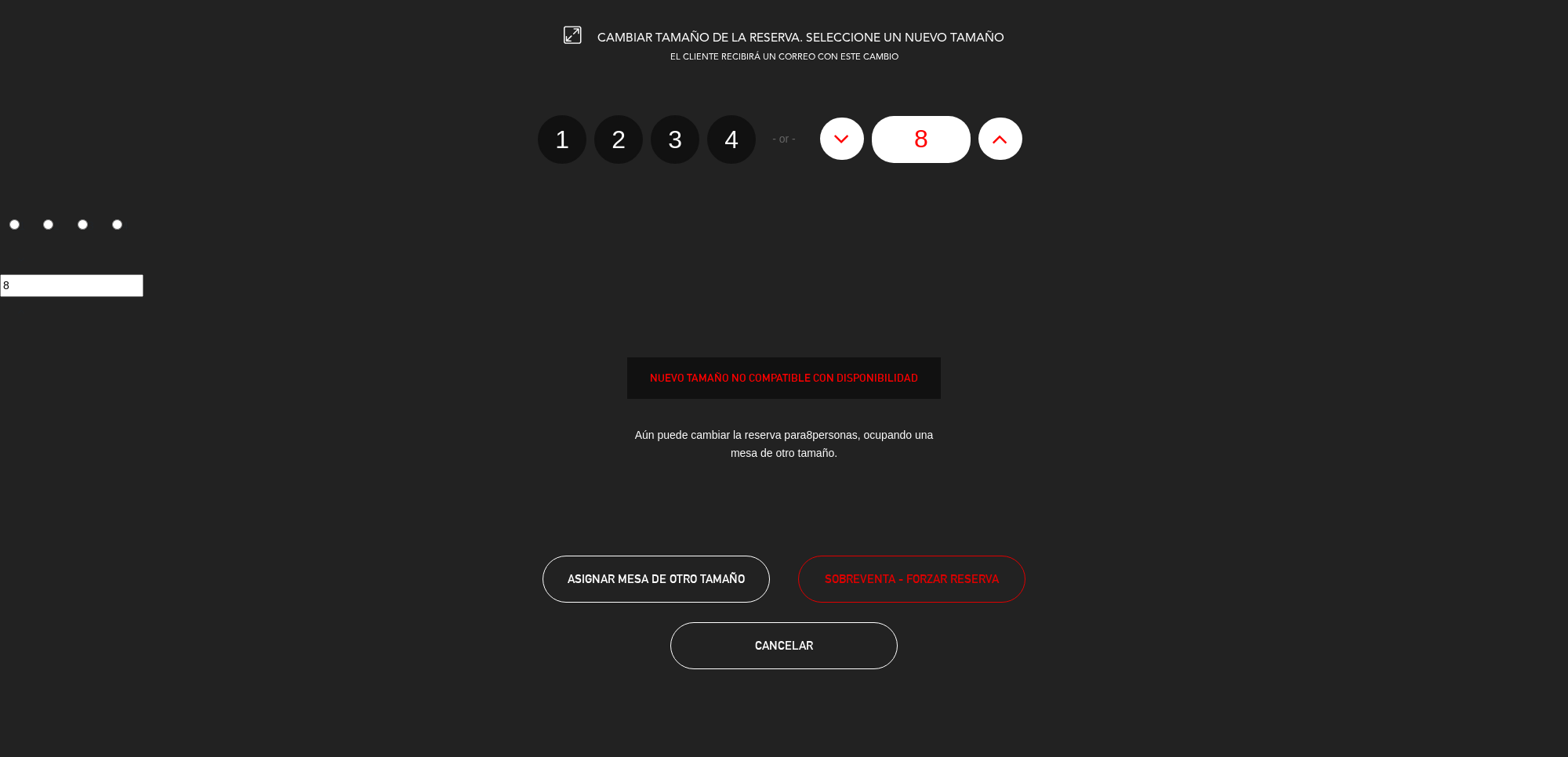
click at [1004, 137] on icon at bounding box center [1000, 138] width 16 height 25
type input "9"
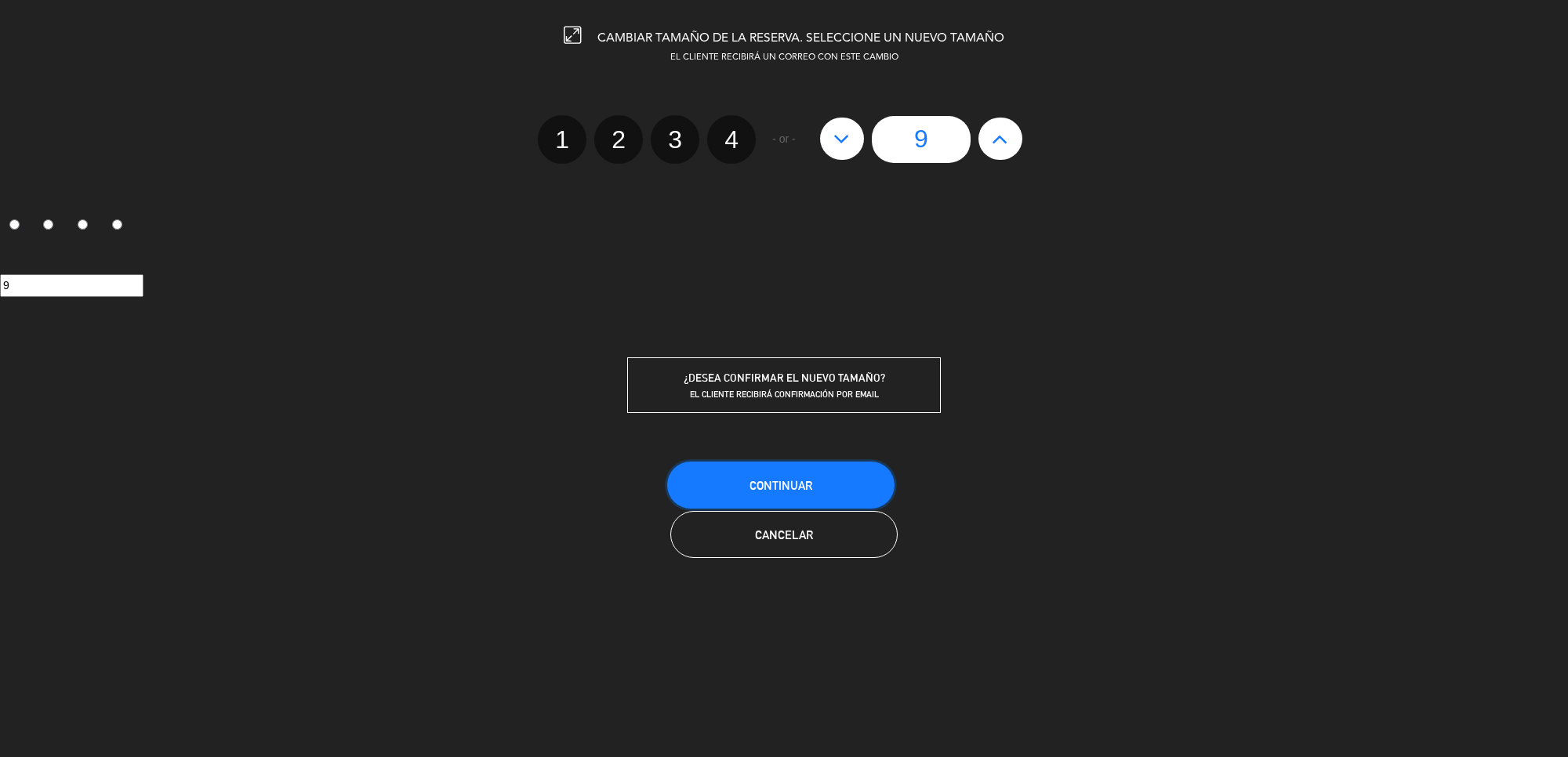
click at [801, 475] on button "Continuar" at bounding box center [781, 485] width 228 height 47
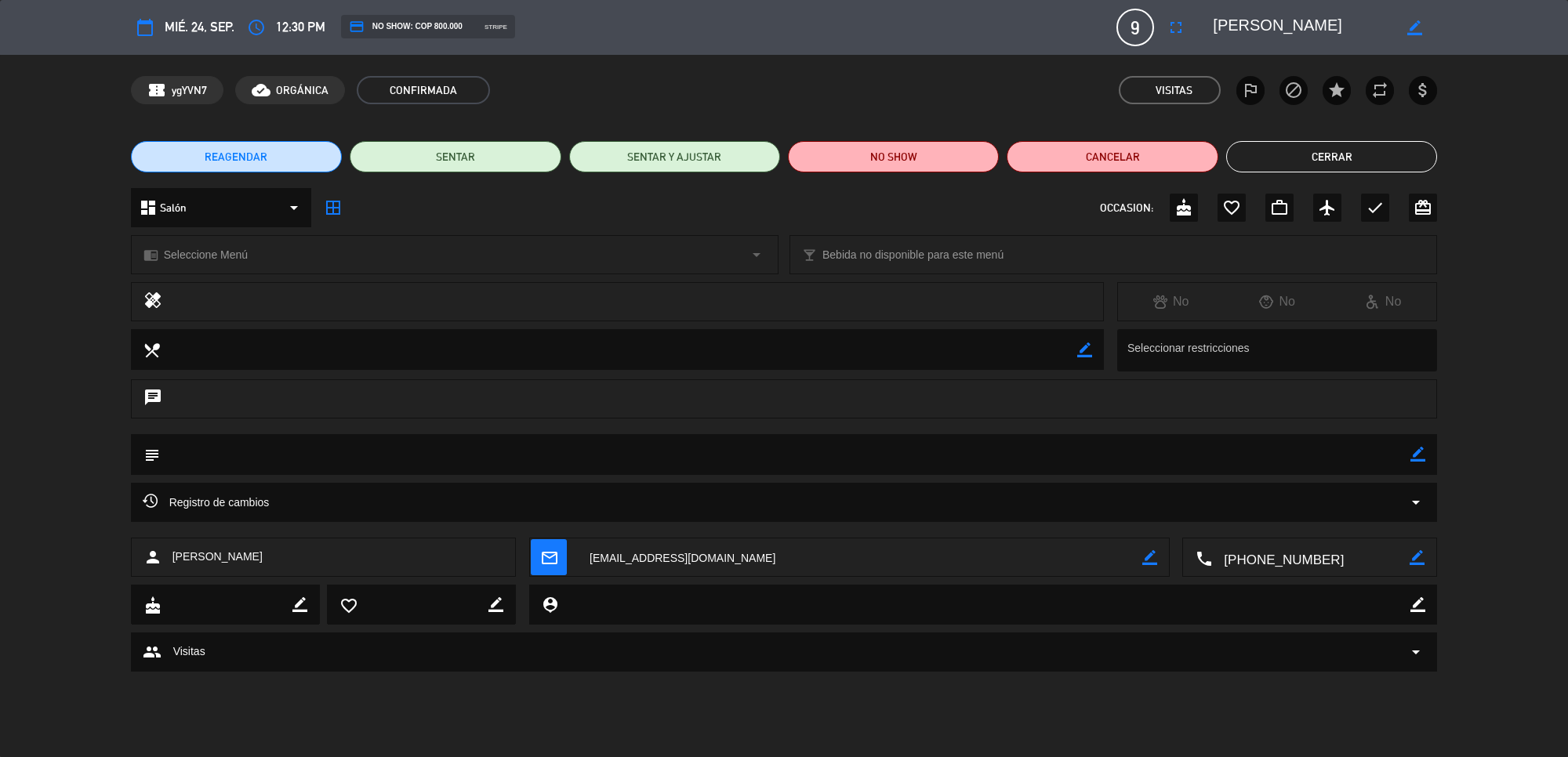
click at [1306, 151] on button "Cerrar" at bounding box center [1331, 157] width 211 height 31
